Goal: Understand process/instructions

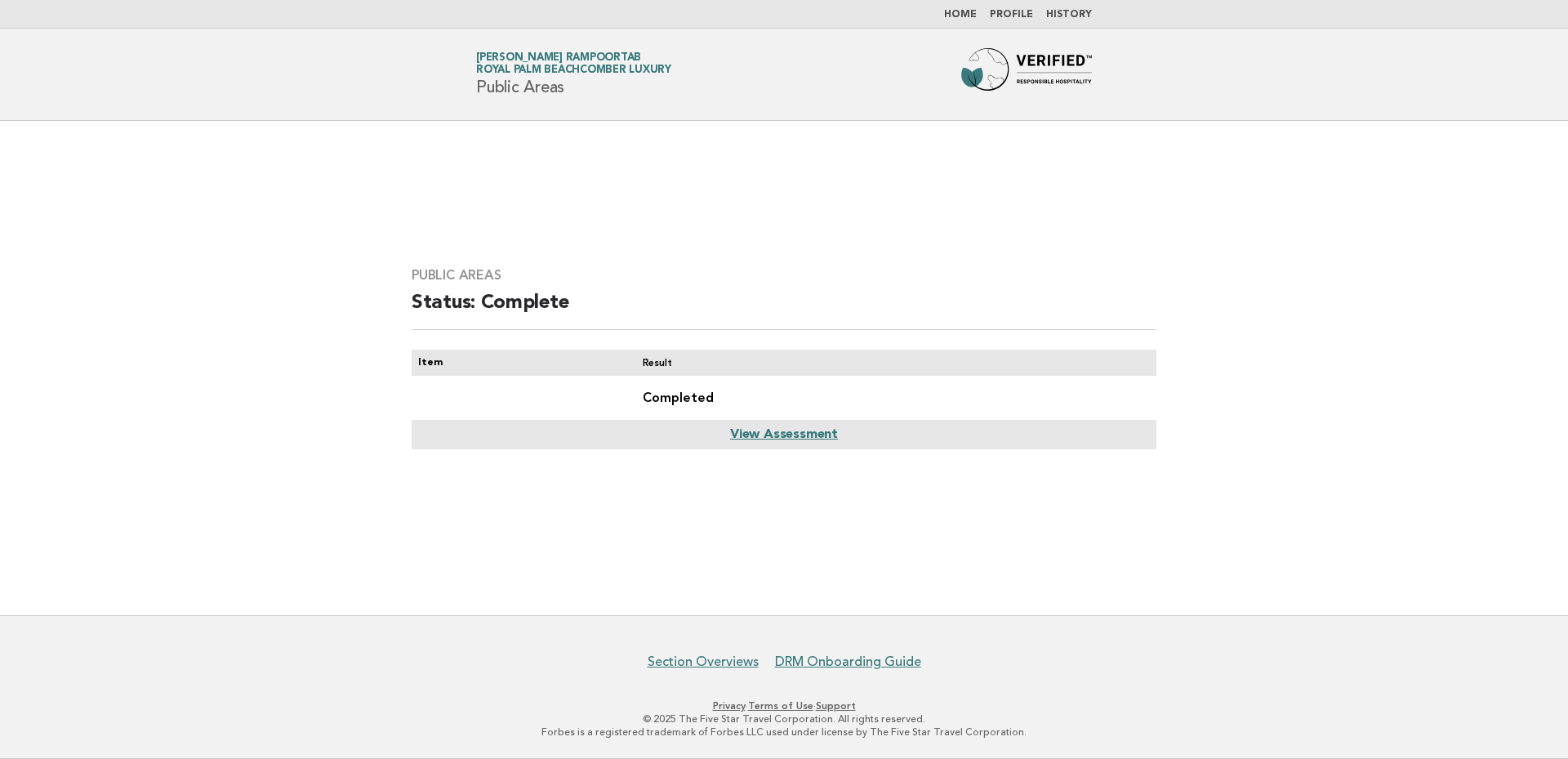
click at [969, 19] on link "Home" at bounding box center [961, 15] width 33 height 10
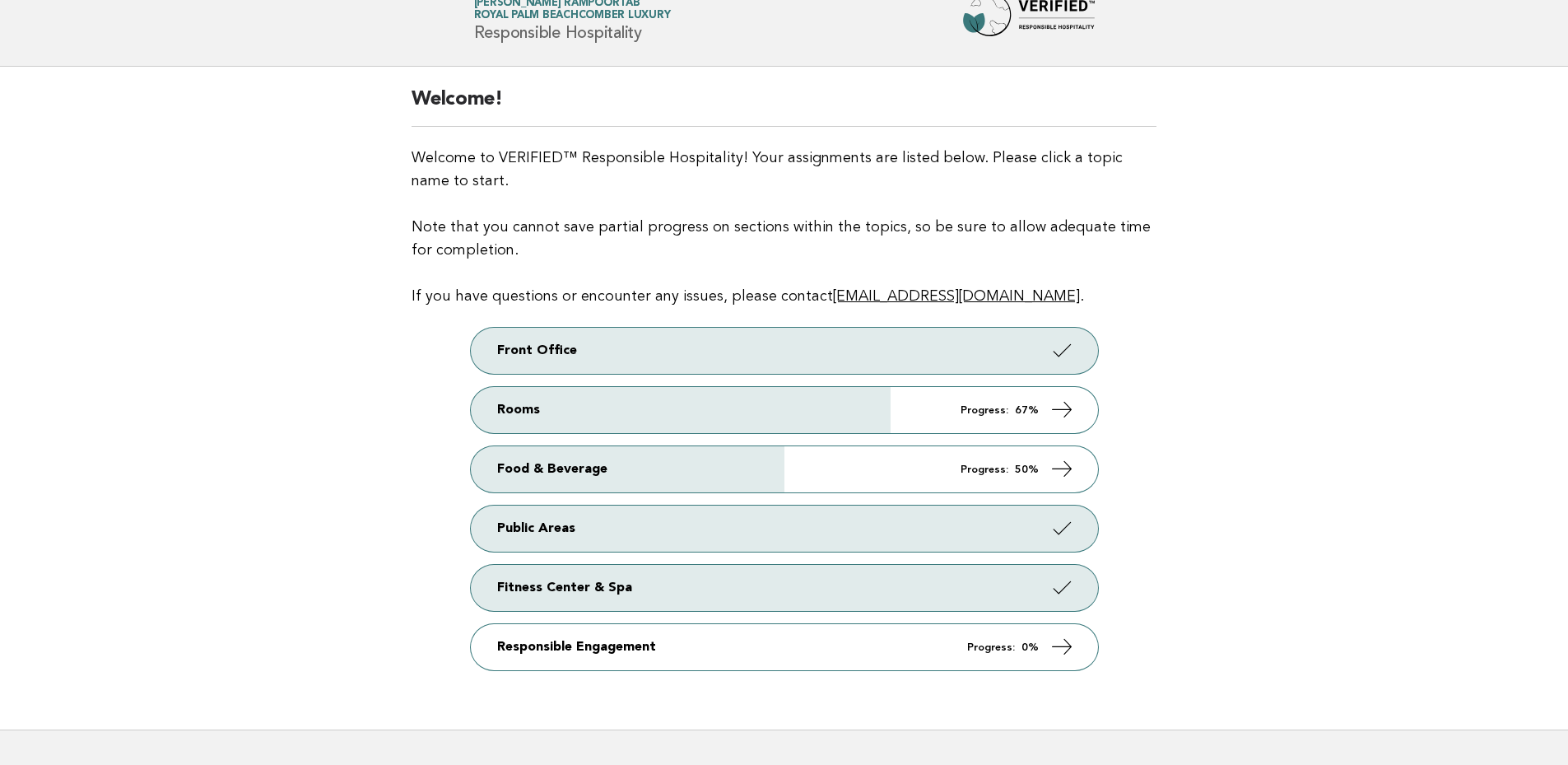
scroll to position [109, 0]
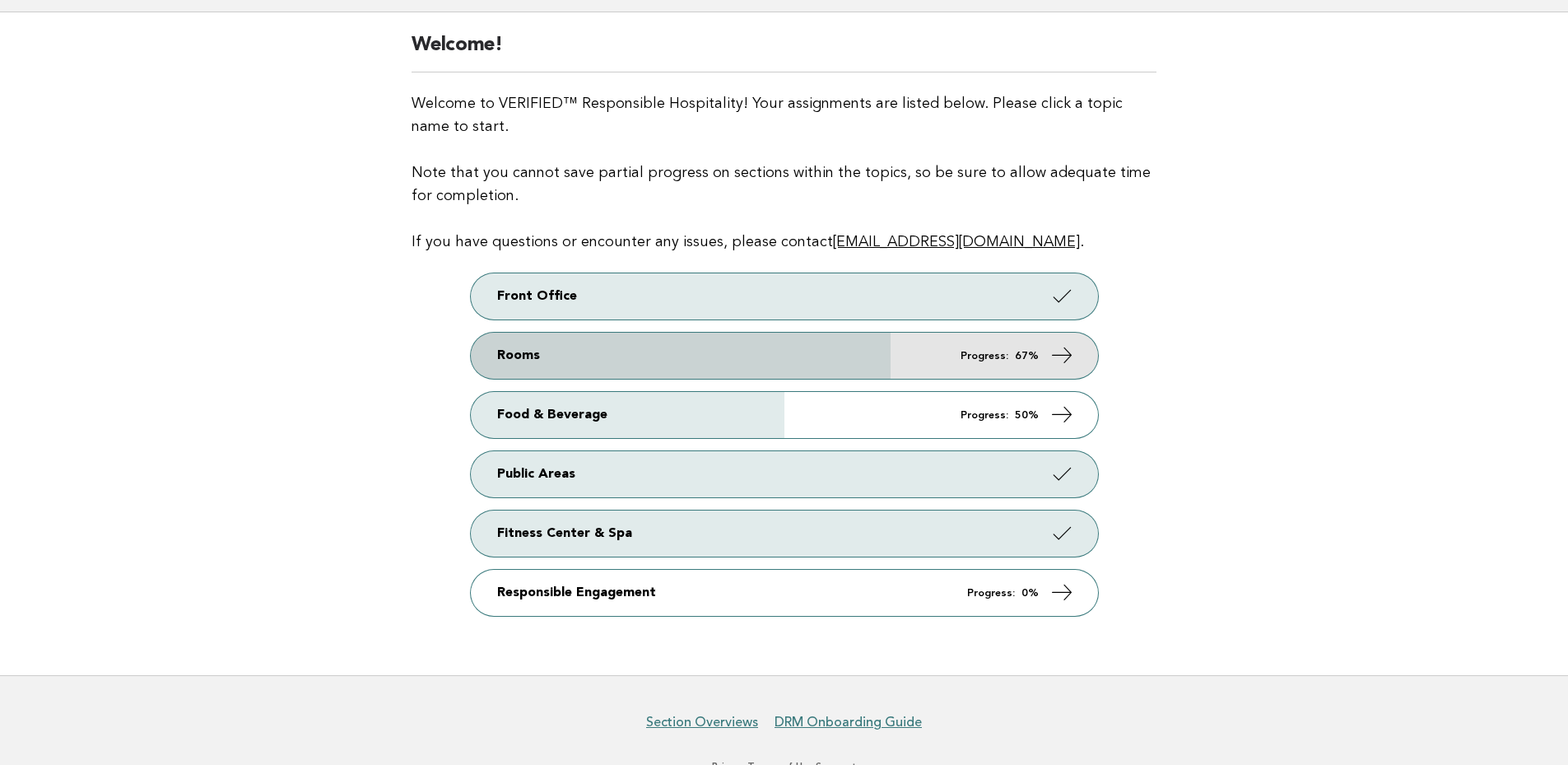
click at [1064, 355] on icon at bounding box center [1061, 355] width 23 height 23
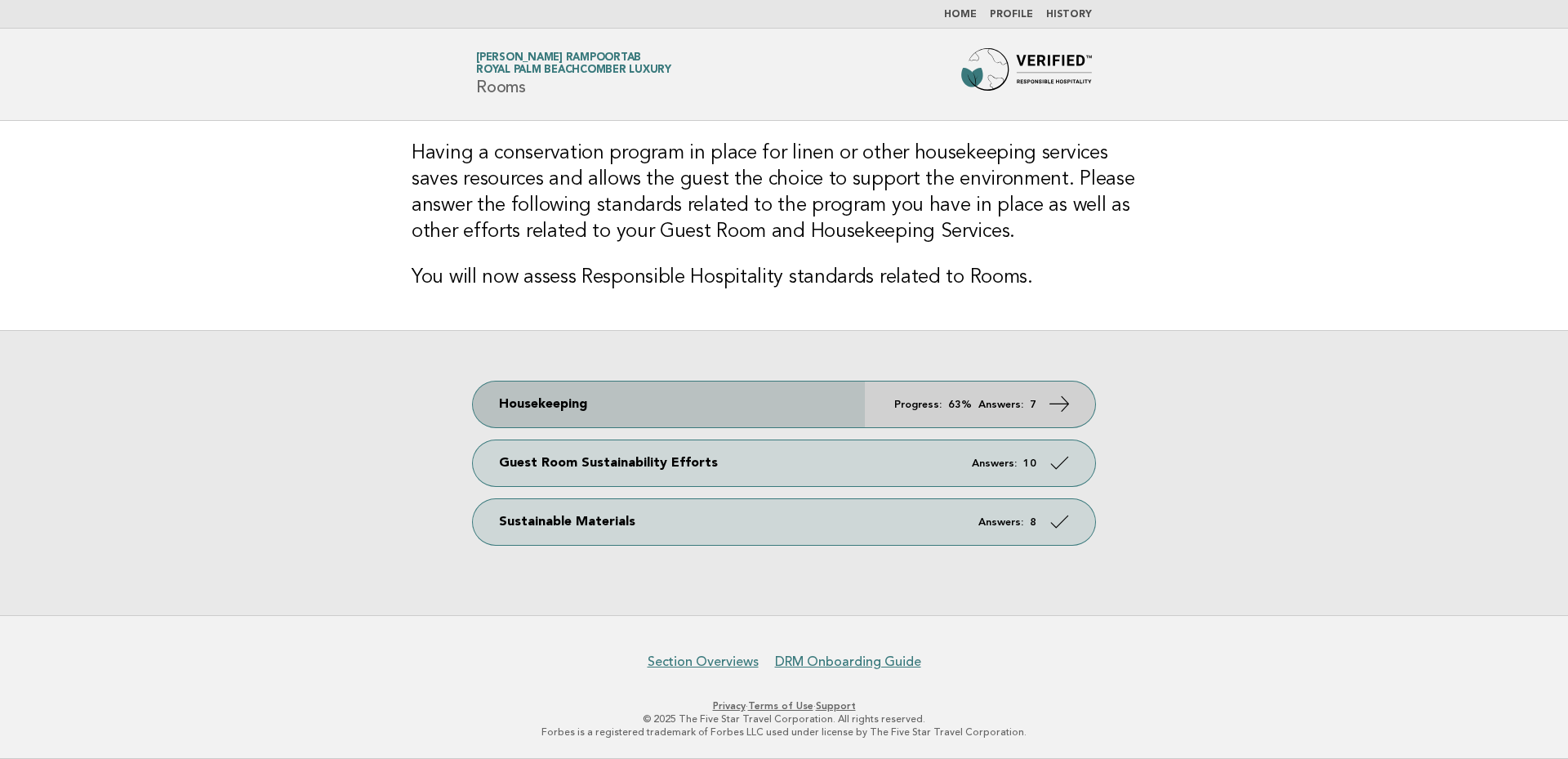
click at [1060, 397] on icon at bounding box center [1060, 403] width 23 height 23
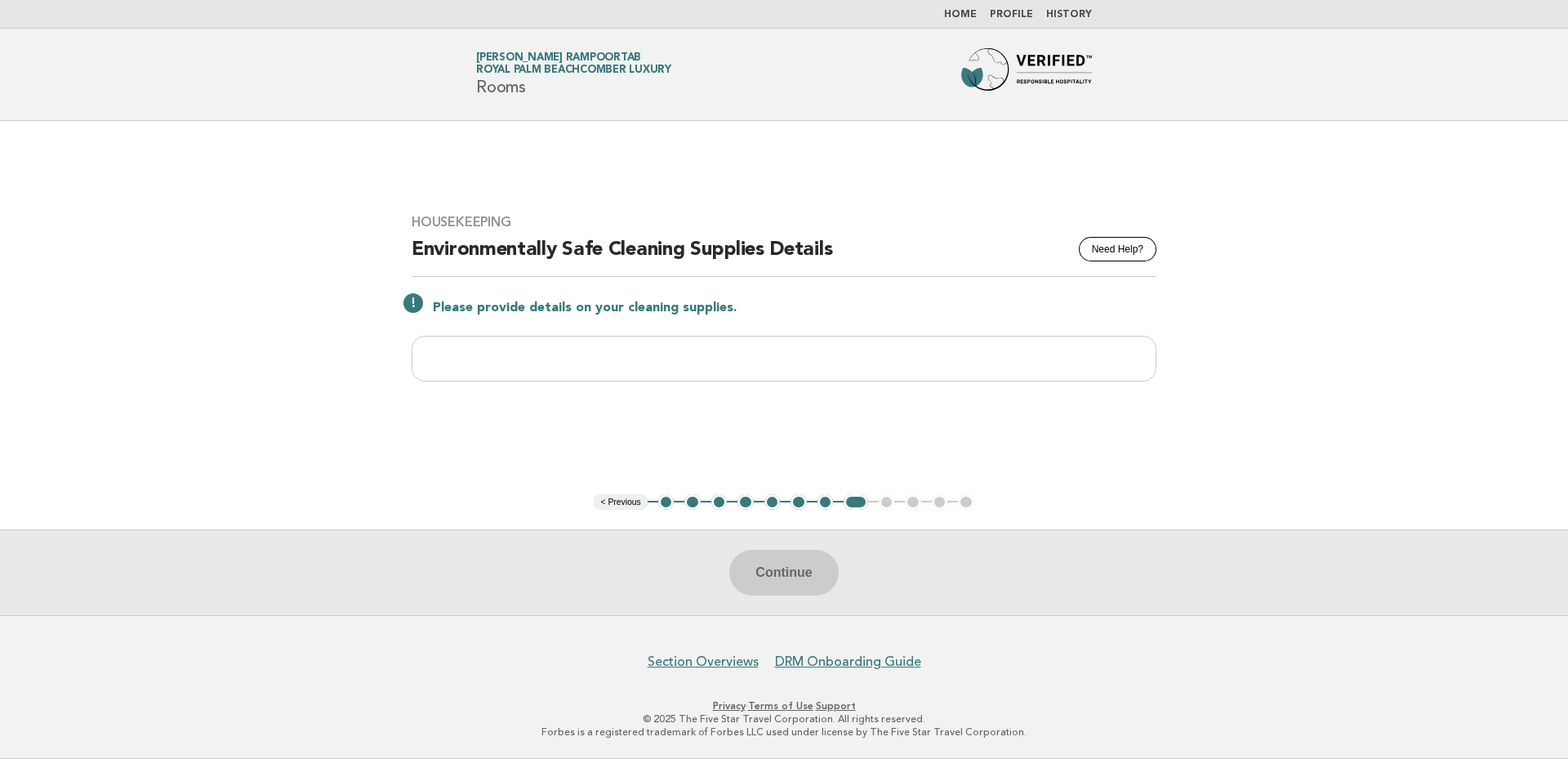
click at [662, 503] on button "1" at bounding box center [666, 502] width 16 height 16
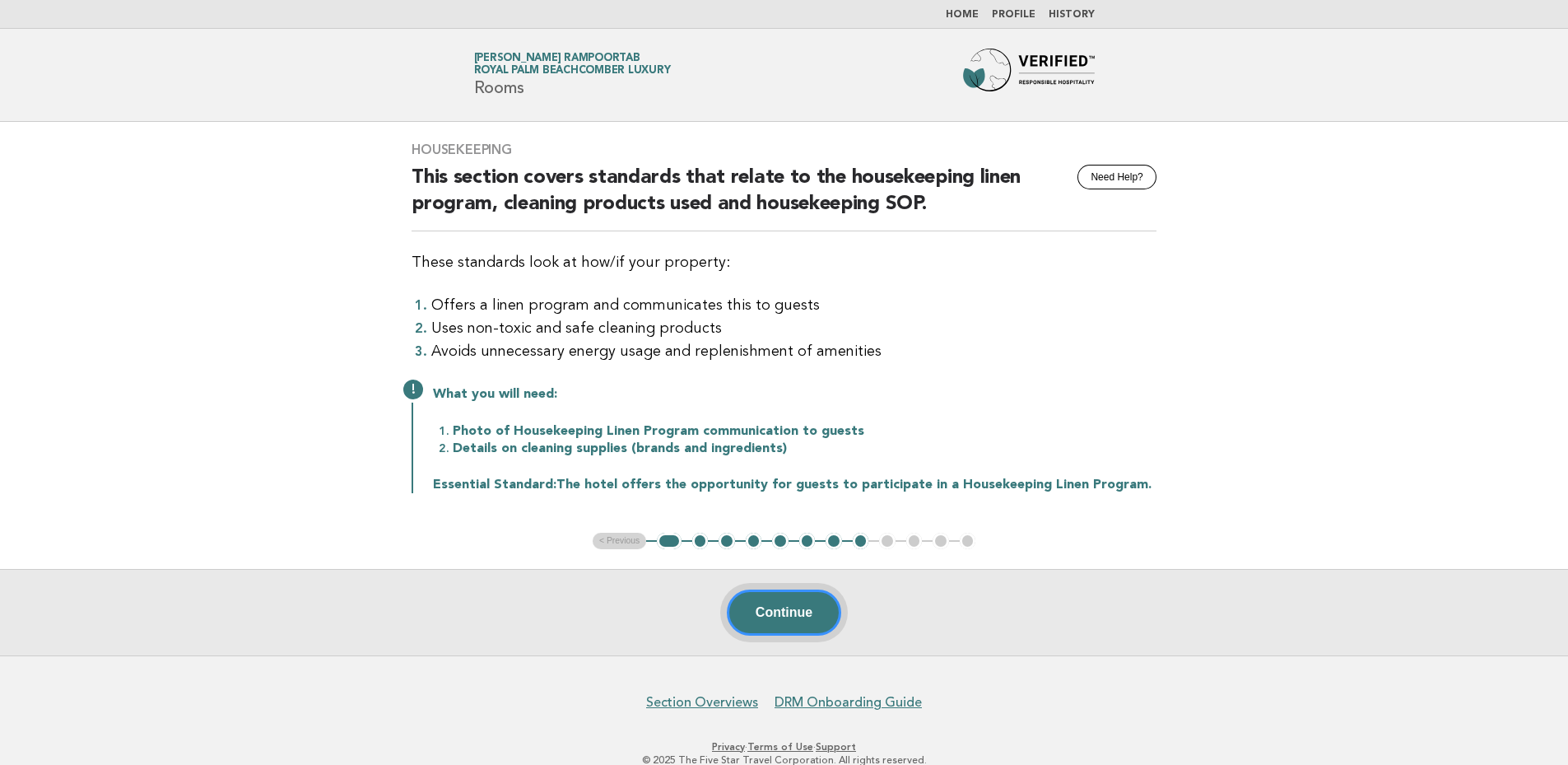
click at [778, 602] on button "Continue" at bounding box center [784, 612] width 114 height 46
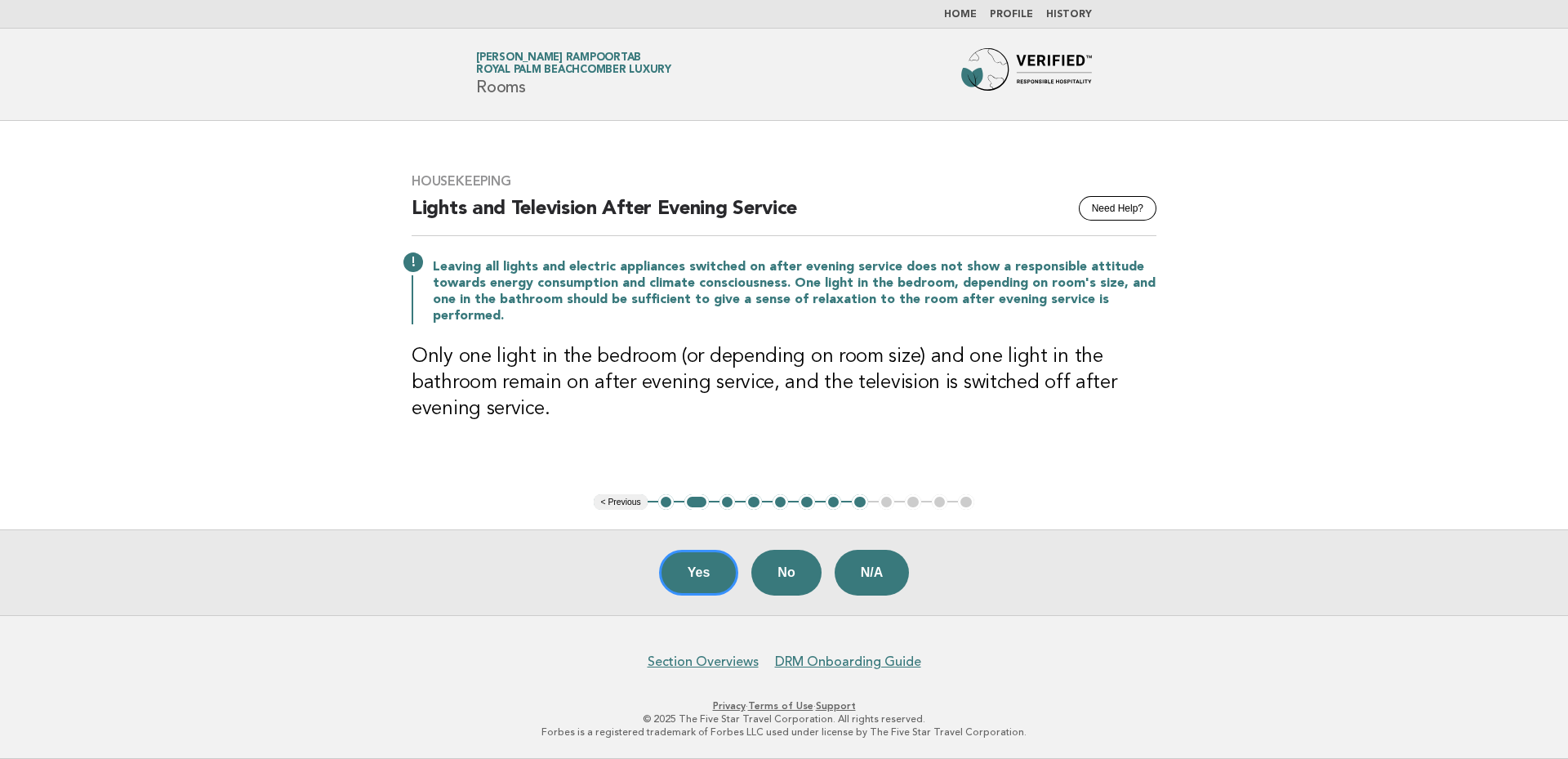
click at [962, 14] on link "Home" at bounding box center [961, 15] width 33 height 10
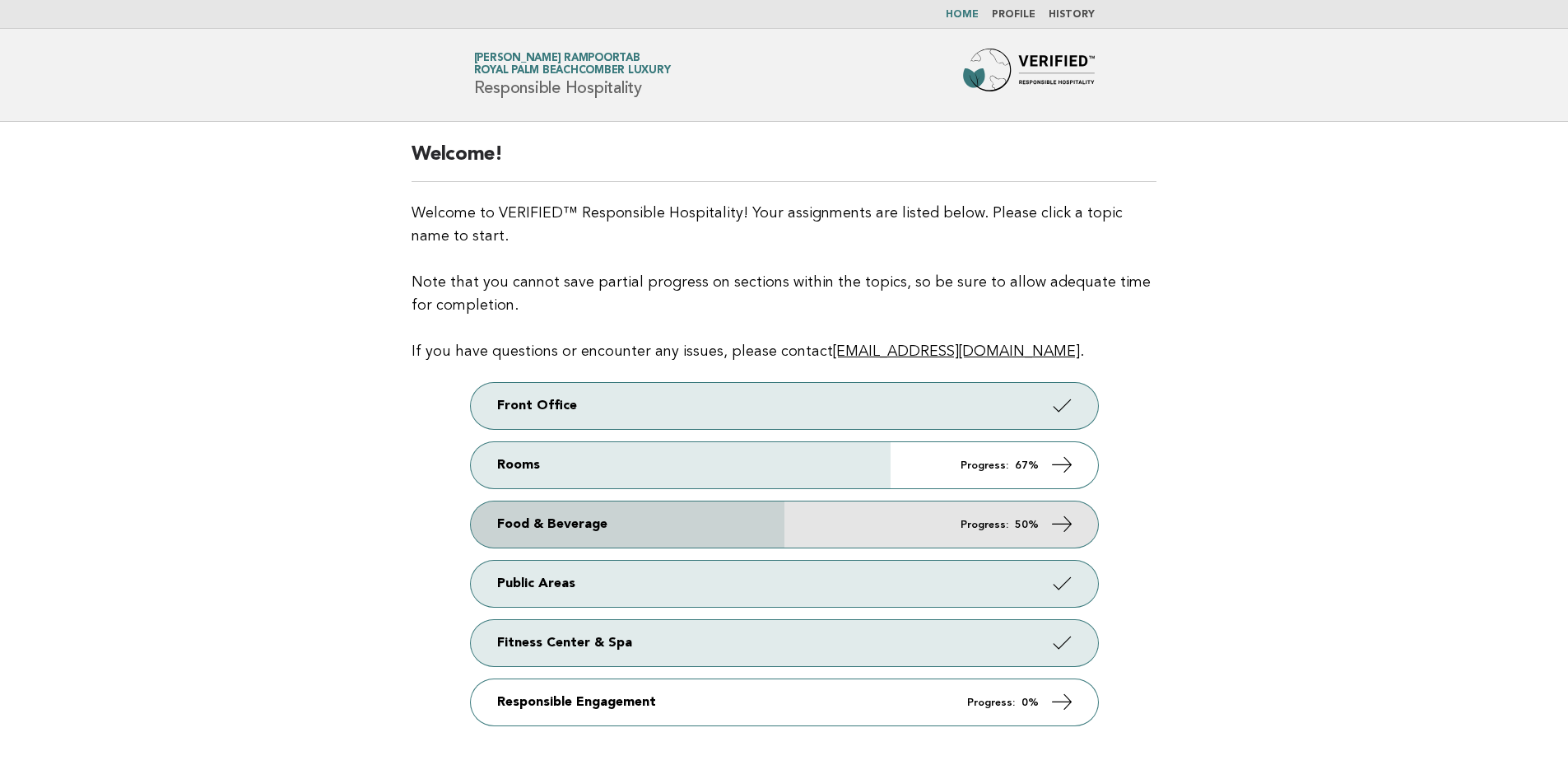
click at [1050, 528] on icon at bounding box center [1061, 523] width 23 height 23
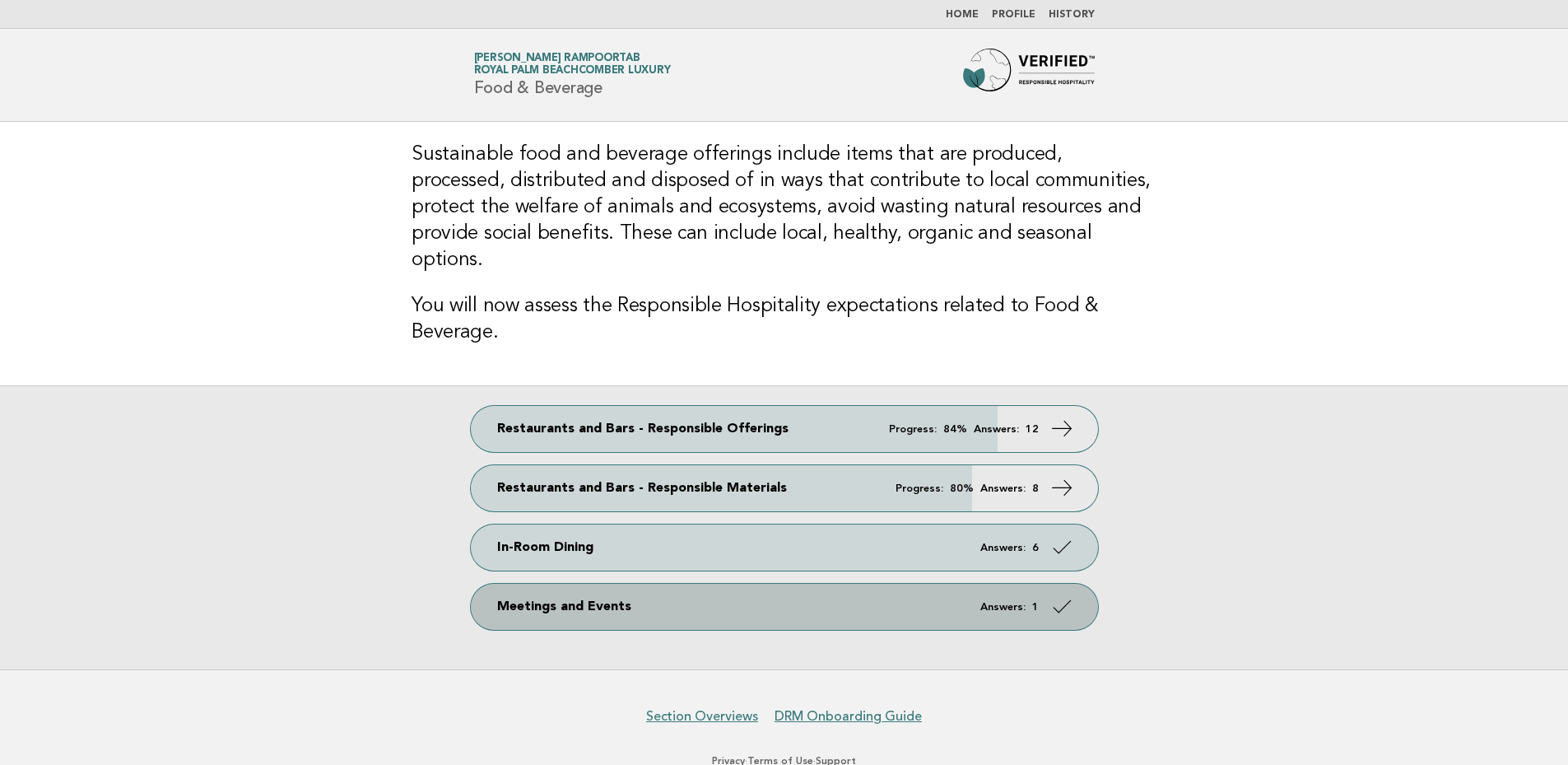
click at [1063, 594] on icon at bounding box center [1061, 606] width 23 height 23
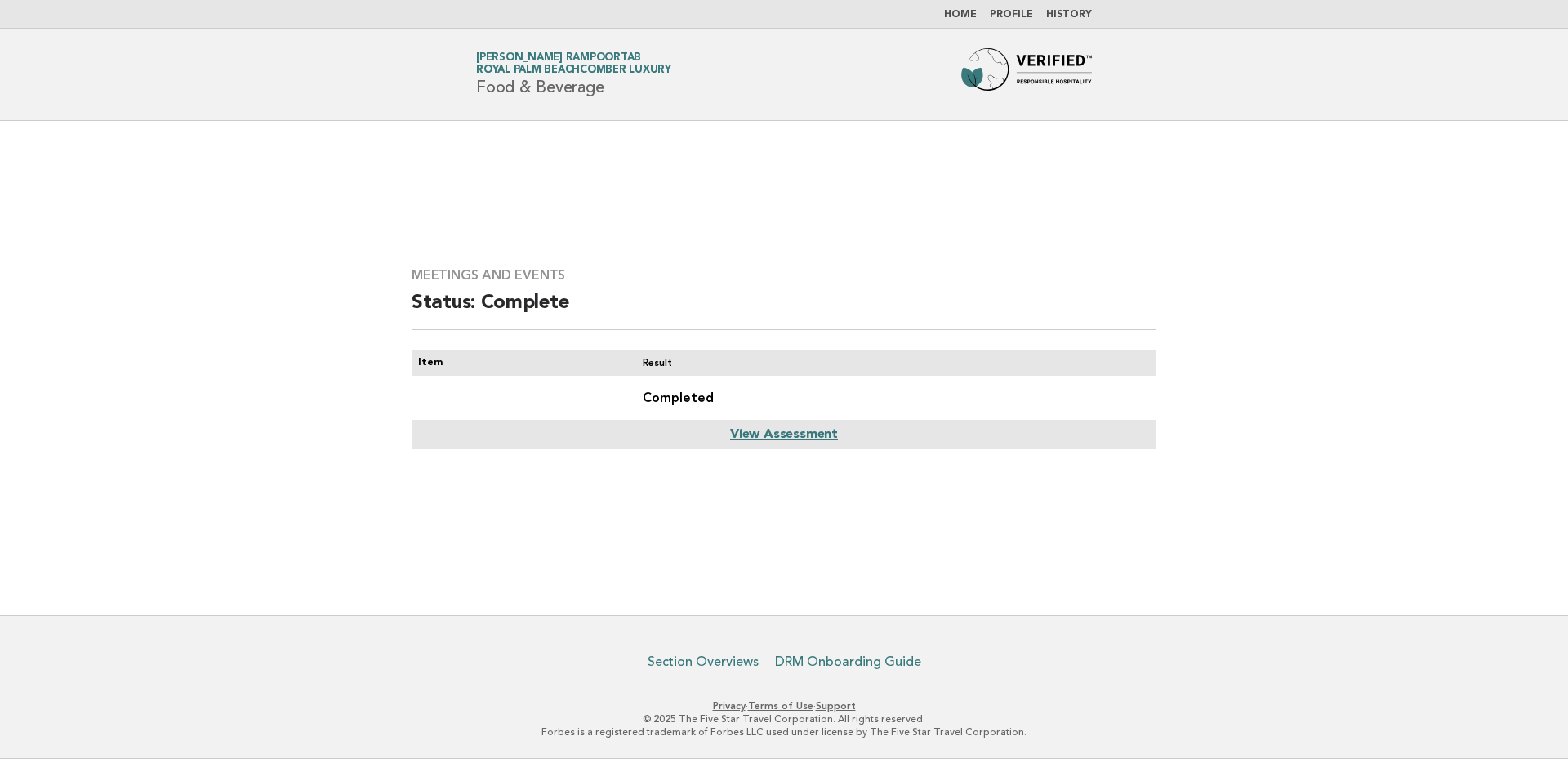
click at [810, 433] on link "View Assessment" at bounding box center [784, 435] width 108 height 14
click at [964, 12] on link "Home" at bounding box center [961, 15] width 33 height 10
